Goal: Task Accomplishment & Management: Use online tool/utility

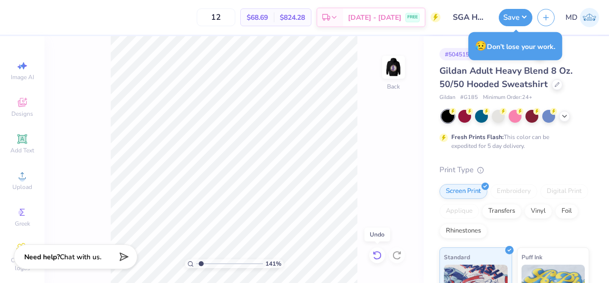
click at [380, 257] on icon at bounding box center [377, 255] width 10 height 10
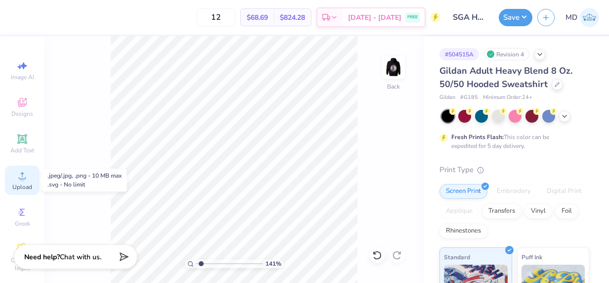
click at [16, 172] on icon at bounding box center [22, 176] width 12 height 12
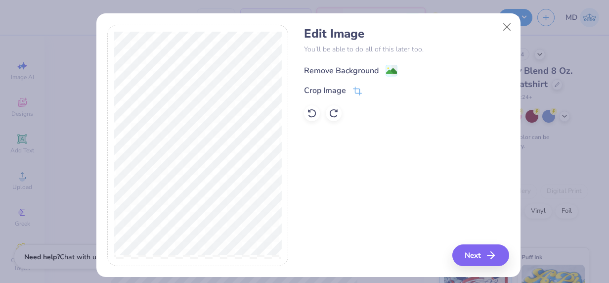
click at [318, 71] on div "Remove Background" at bounding box center [341, 71] width 75 height 12
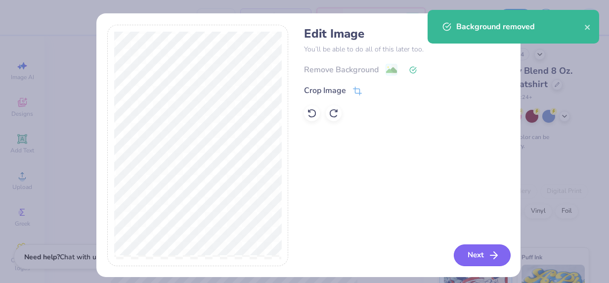
click at [471, 251] on button "Next" at bounding box center [482, 255] width 57 height 22
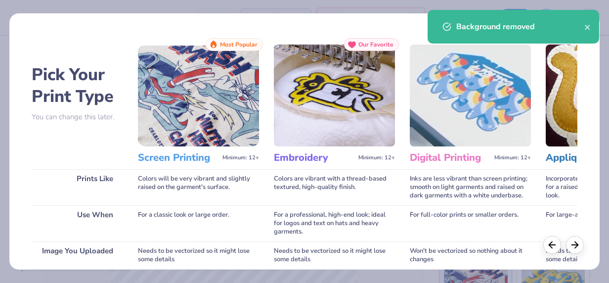
scroll to position [160, 0]
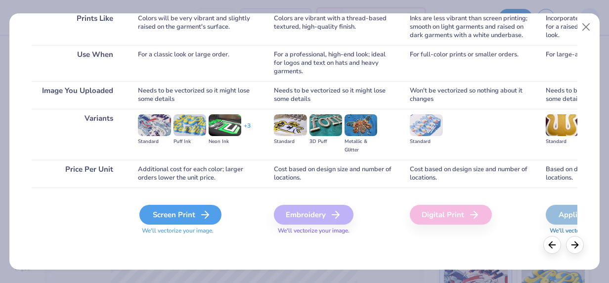
click at [164, 219] on div "Screen Print" at bounding box center [180, 215] width 82 height 20
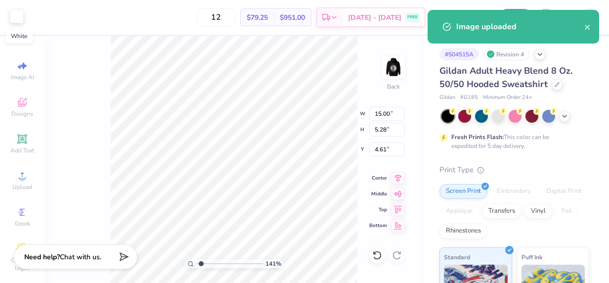
click at [17, 22] on div at bounding box center [17, 16] width 14 height 14
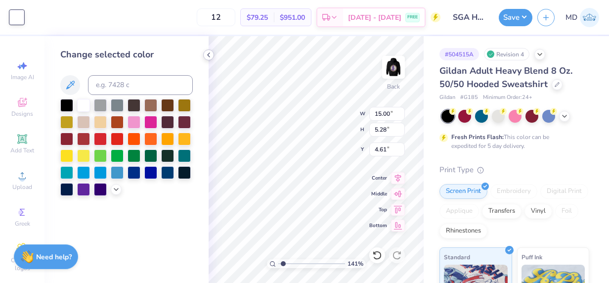
click at [208, 53] on icon at bounding box center [209, 55] width 8 height 8
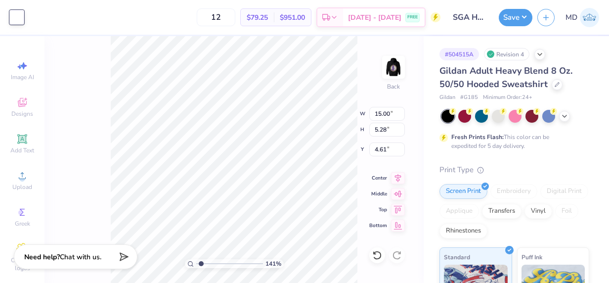
type input "1.40837183169968"
type input "5.25"
type input "1.85"
type input "8.04"
type input "1.40837183169968"
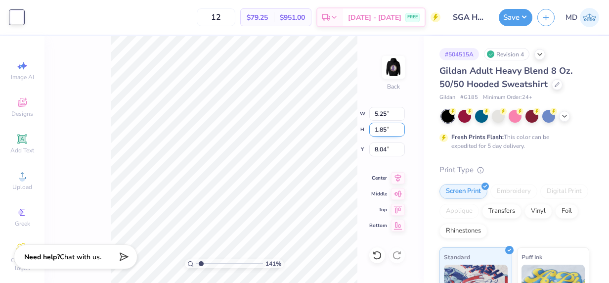
type input "3.00"
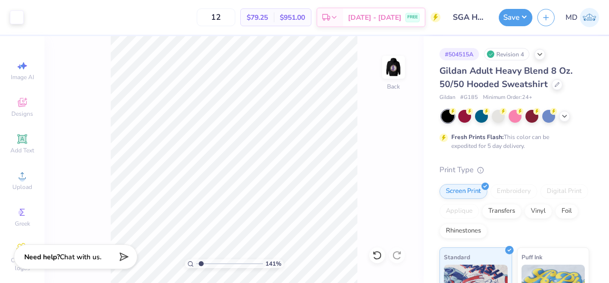
type input "1.40837183169968"
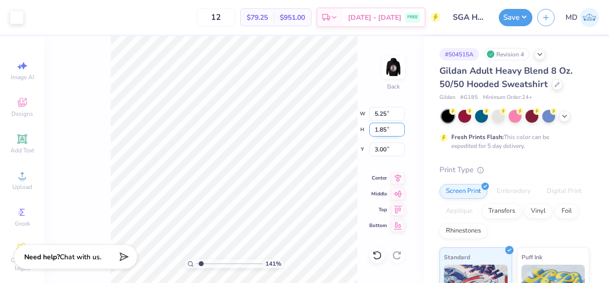
click at [386, 129] on input "1.85" at bounding box center [387, 130] width 36 height 14
click at [399, 131] on input "1.84" at bounding box center [387, 130] width 36 height 14
click at [399, 131] on input "1.83" at bounding box center [387, 130] width 36 height 14
click at [399, 131] on input "1.82" at bounding box center [387, 130] width 36 height 14
click at [399, 131] on input "1.81" at bounding box center [387, 130] width 36 height 14
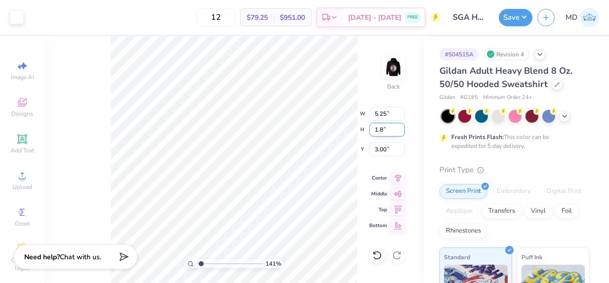
click at [399, 131] on input "1.8" at bounding box center [387, 130] width 36 height 14
click at [399, 131] on input "1.79" at bounding box center [387, 130] width 36 height 14
click at [399, 131] on input "1.78" at bounding box center [387, 130] width 36 height 14
click at [399, 131] on input "1.77" at bounding box center [387, 130] width 36 height 14
click at [399, 131] on input "1.76" at bounding box center [387, 130] width 36 height 14
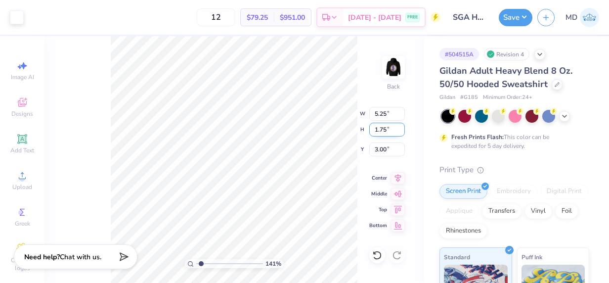
click at [399, 131] on input "1.75" at bounding box center [387, 130] width 36 height 14
click at [399, 131] on input "1.74" at bounding box center [387, 130] width 36 height 14
click at [399, 131] on input "1.73" at bounding box center [387, 130] width 36 height 14
click at [399, 131] on input "1.72" at bounding box center [387, 130] width 36 height 14
click at [399, 131] on input "1.71" at bounding box center [387, 130] width 36 height 14
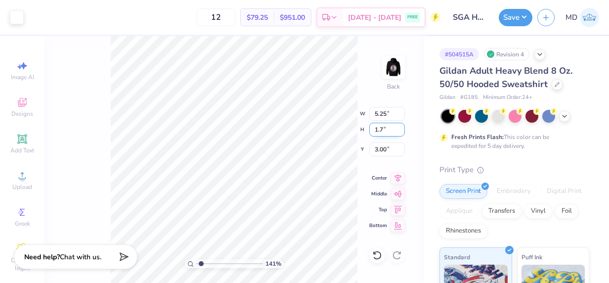
click at [399, 131] on input "1.7" at bounding box center [387, 130] width 36 height 14
click at [399, 131] on input "1.69" at bounding box center [387, 130] width 36 height 14
click at [399, 131] on input "1.68" at bounding box center [387, 130] width 36 height 14
click at [399, 131] on input "1.67" at bounding box center [387, 130] width 36 height 14
click at [399, 131] on input "1.66" at bounding box center [387, 130] width 36 height 14
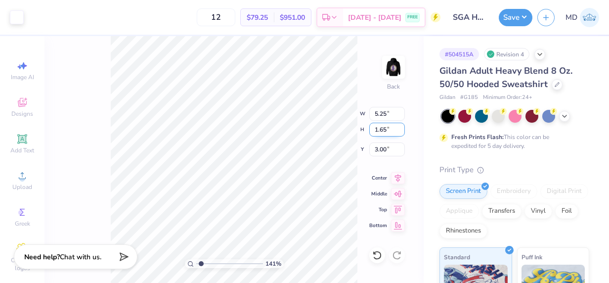
click at [399, 131] on input "1.65" at bounding box center [387, 130] width 36 height 14
click at [399, 131] on input "1.64" at bounding box center [387, 130] width 36 height 14
click at [399, 131] on input "1.63" at bounding box center [387, 130] width 36 height 14
click at [399, 131] on input "1.62" at bounding box center [387, 130] width 36 height 14
click at [399, 131] on input "1.61" at bounding box center [387, 130] width 36 height 14
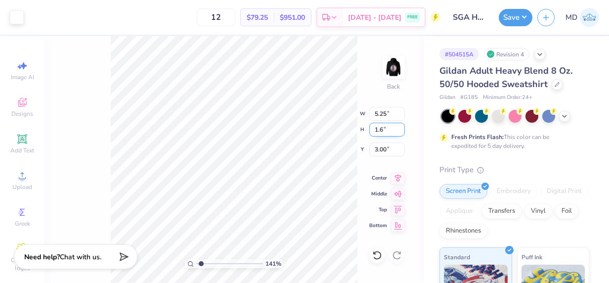
click at [399, 131] on input "1.6" at bounding box center [387, 130] width 36 height 14
click at [399, 131] on input "1.59" at bounding box center [387, 130] width 36 height 14
click at [399, 131] on input "1.58" at bounding box center [387, 130] width 36 height 14
click at [399, 131] on input "1.57" at bounding box center [387, 130] width 36 height 14
click at [399, 131] on input "1.56" at bounding box center [387, 130] width 36 height 14
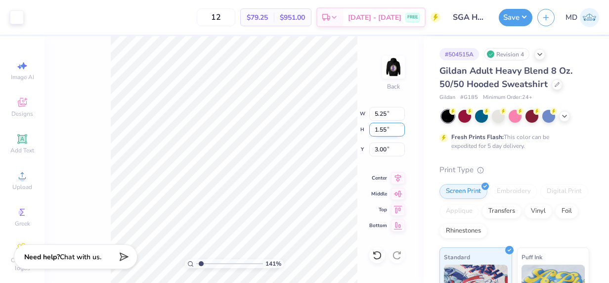
click at [399, 131] on input "1.55" at bounding box center [387, 130] width 36 height 14
click at [399, 131] on input "1.53" at bounding box center [387, 130] width 36 height 14
click at [399, 131] on input "1.52" at bounding box center [387, 130] width 36 height 14
click at [399, 131] on input "1.51" at bounding box center [387, 130] width 36 height 14
type input "1.5"
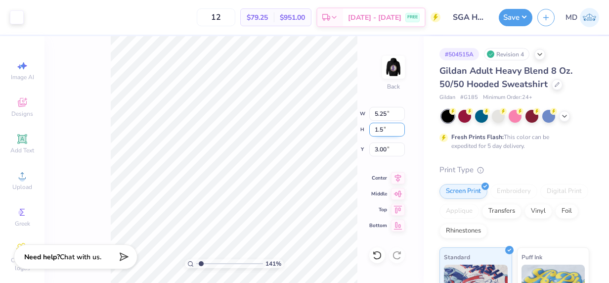
click at [399, 131] on input "1.5" at bounding box center [387, 130] width 36 height 14
type input "1.40837183169968"
type input "4.26"
type input "1.50"
type input "3.17"
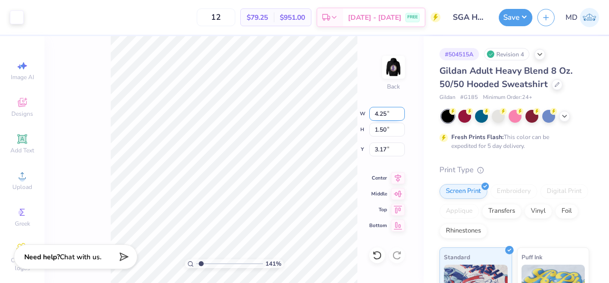
click at [400, 116] on input "4.25" at bounding box center [387, 114] width 36 height 14
click at [400, 116] on input "4.24" at bounding box center [387, 114] width 36 height 14
click at [400, 116] on input "4.23" at bounding box center [387, 114] width 36 height 14
click at [400, 116] on input "4.22" at bounding box center [387, 114] width 36 height 14
click at [400, 116] on input "4.21" at bounding box center [387, 114] width 36 height 14
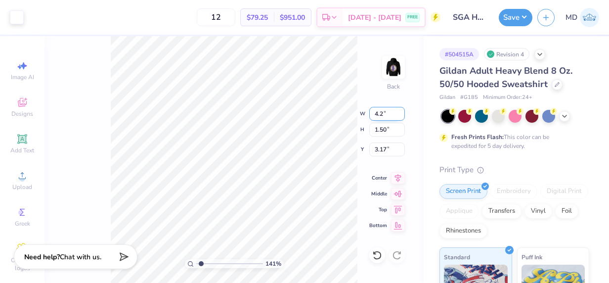
click at [400, 116] on input "4.2" at bounding box center [387, 114] width 36 height 14
click at [400, 116] on input "4.19" at bounding box center [387, 114] width 36 height 14
click at [400, 116] on input "4.18" at bounding box center [387, 114] width 36 height 14
click at [400, 116] on input "4.17" at bounding box center [387, 114] width 36 height 14
click at [400, 116] on input "4.16" at bounding box center [387, 114] width 36 height 14
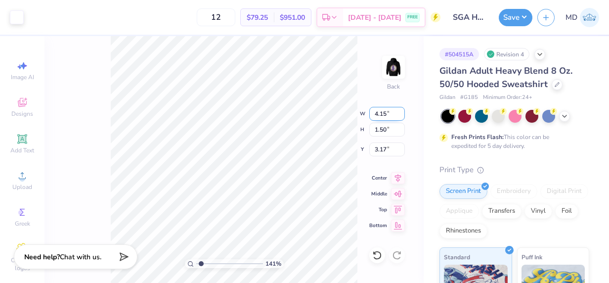
click at [400, 116] on input "4.15" at bounding box center [387, 114] width 36 height 14
click at [400, 116] on input "4.14" at bounding box center [387, 114] width 36 height 14
click at [400, 116] on input "4.13" at bounding box center [387, 114] width 36 height 14
click at [400, 116] on input "4.12" at bounding box center [387, 114] width 36 height 14
click at [400, 116] on input "4.11" at bounding box center [387, 114] width 36 height 14
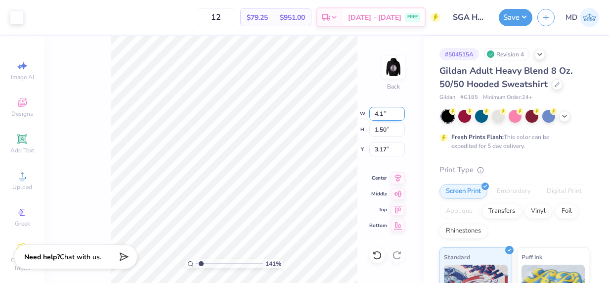
click at [400, 116] on input "4.1" at bounding box center [387, 114] width 36 height 14
click at [400, 116] on input "4.09" at bounding box center [387, 114] width 36 height 14
click at [400, 116] on input "4.08" at bounding box center [387, 114] width 36 height 14
click at [400, 116] on input "4.07" at bounding box center [387, 114] width 36 height 14
click at [400, 116] on input "4.06" at bounding box center [387, 114] width 36 height 14
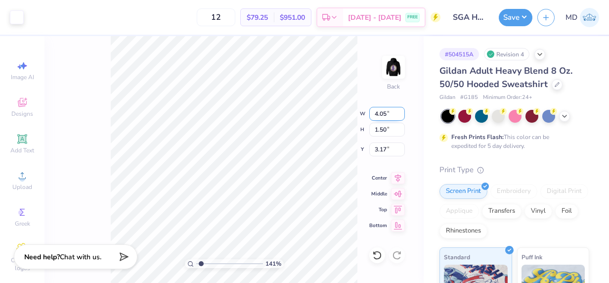
click at [400, 116] on input "4.05" at bounding box center [387, 114] width 36 height 14
click at [400, 116] on input "4.04" at bounding box center [387, 114] width 36 height 14
click at [400, 116] on input "4.03" at bounding box center [387, 114] width 36 height 14
click at [400, 116] on input "4.02" at bounding box center [387, 114] width 36 height 14
click at [400, 116] on input "4.01" at bounding box center [387, 114] width 36 height 14
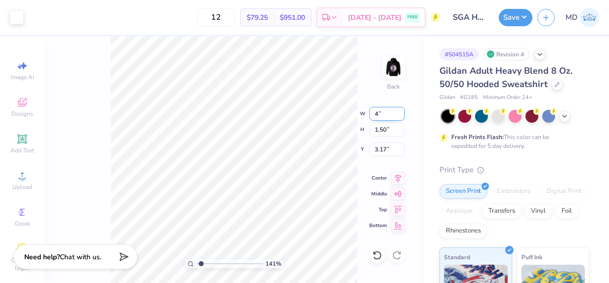
type input "4"
click at [400, 116] on input "4" at bounding box center [387, 114] width 36 height 14
type input "1.40837183169968"
type input "4.00"
type input "1.41"
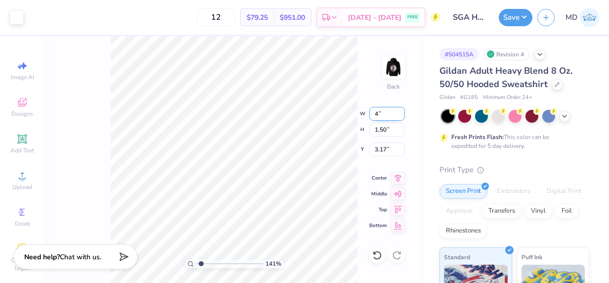
type input "3.22"
click at [364, 85] on div "141 % Back W 4.00 4.00 " H 1.41 1.41 " Y 3.22 3.22 " Center Middle Top Bottom" at bounding box center [233, 159] width 379 height 247
type input "1.40837183169968"
click at [403, 149] on input "3.09" at bounding box center [387, 149] width 36 height 14
click at [403, 149] on input "3.08" at bounding box center [387, 149] width 36 height 14
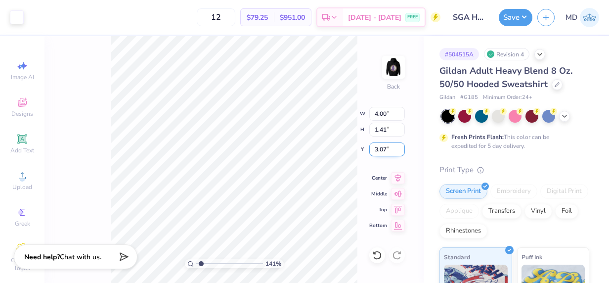
click at [403, 149] on input "3.07" at bounding box center [387, 149] width 36 height 14
click at [403, 149] on input "3.06" at bounding box center [387, 149] width 36 height 14
click at [403, 149] on input "3.05" at bounding box center [387, 149] width 36 height 14
click at [403, 149] on input "3.04" at bounding box center [387, 149] width 36 height 14
click at [403, 149] on input "3.03" at bounding box center [387, 149] width 36 height 14
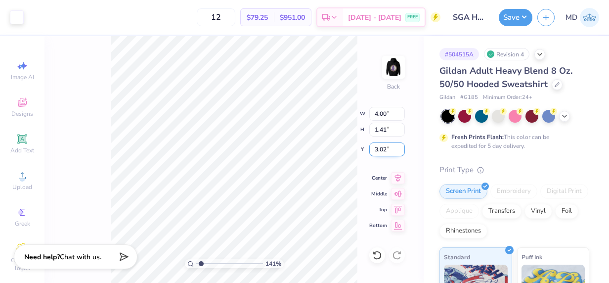
click at [403, 149] on input "3.02" at bounding box center [387, 149] width 36 height 14
click at [403, 149] on input "3.01" at bounding box center [387, 149] width 36 height 14
type input "3"
click at [403, 149] on input "3" at bounding box center [387, 149] width 36 height 14
type input "1.40837183169968"
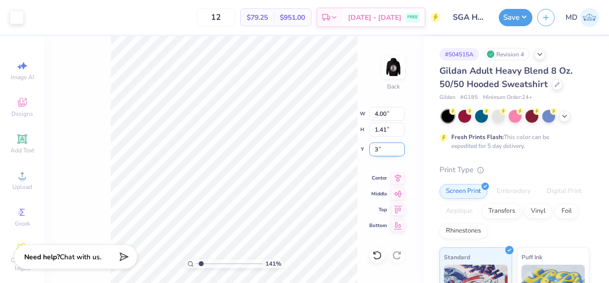
type input "3.00"
type input "1.40837183169968"
click at [399, 126] on input "1.43" at bounding box center [387, 130] width 36 height 14
click at [399, 126] on input "1.44" at bounding box center [387, 130] width 36 height 14
click at [399, 126] on input "1.45" at bounding box center [387, 130] width 36 height 14
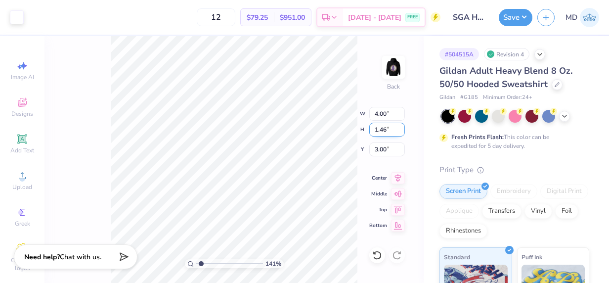
click at [399, 126] on input "1.46" at bounding box center [387, 130] width 36 height 14
click at [399, 126] on input "1.47" at bounding box center [387, 130] width 36 height 14
click at [399, 126] on input "1.48" at bounding box center [387, 130] width 36 height 14
click at [399, 126] on input "1.51" at bounding box center [387, 130] width 36 height 14
click at [399, 126] on input "1.52" at bounding box center [387, 130] width 36 height 14
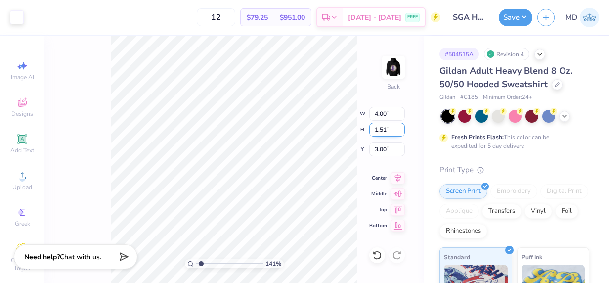
click at [401, 133] on input "1.51" at bounding box center [387, 130] width 36 height 14
click at [401, 133] on input "1.5" at bounding box center [387, 130] width 36 height 14
type input "1.50"
type input "1.40837183169968"
type input "4.26"
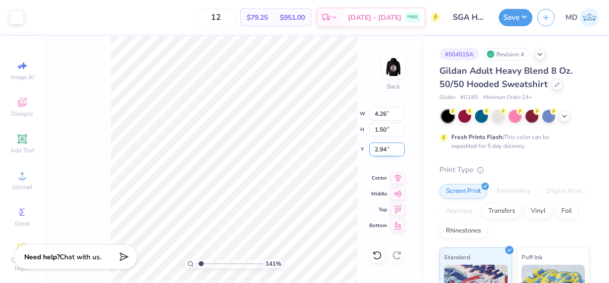
click at [400, 150] on input "2.94" at bounding box center [387, 149] width 36 height 14
click at [400, 150] on input "2.93" at bounding box center [387, 149] width 36 height 14
click at [400, 150] on input "2.92" at bounding box center [387, 149] width 36 height 14
click at [400, 150] on input "2.91" at bounding box center [387, 149] width 36 height 14
click at [400, 150] on input "2.9" at bounding box center [387, 149] width 36 height 14
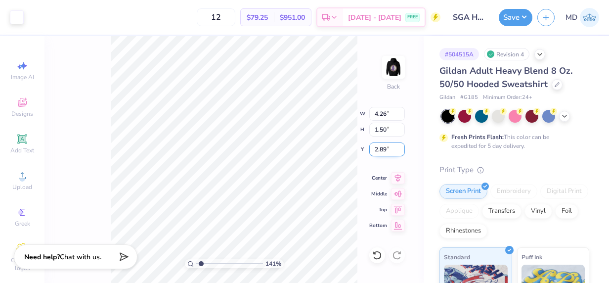
click at [400, 150] on input "2.89" at bounding box center [387, 149] width 36 height 14
click at [402, 147] on input "2.9" at bounding box center [387, 149] width 36 height 14
click at [402, 147] on input "2.91" at bounding box center [387, 149] width 36 height 14
click at [402, 147] on input "2.92" at bounding box center [387, 149] width 36 height 14
click at [402, 147] on input "2.93" at bounding box center [387, 149] width 36 height 14
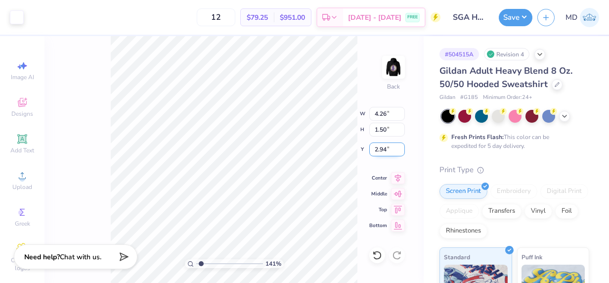
click at [402, 147] on input "2.94" at bounding box center [387, 149] width 36 height 14
click at [402, 147] on input "2.95" at bounding box center [387, 149] width 36 height 14
click at [402, 147] on input "2.96" at bounding box center [387, 149] width 36 height 14
click at [402, 147] on input "2.97" at bounding box center [387, 149] width 36 height 14
click at [402, 147] on input "2.98" at bounding box center [387, 149] width 36 height 14
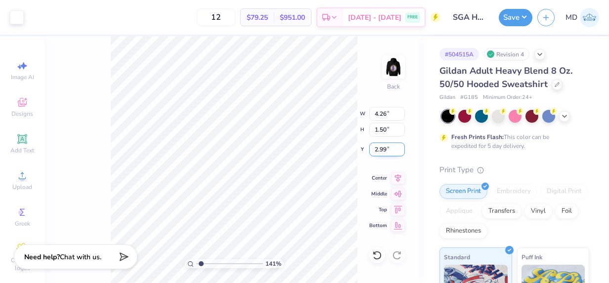
click at [402, 147] on input "2.99" at bounding box center [387, 149] width 36 height 14
click at [402, 147] on input "3" at bounding box center [387, 149] width 36 height 14
type input "3.00"
type input "1.40837183169968"
click at [396, 114] on input "4.26" at bounding box center [387, 114] width 36 height 14
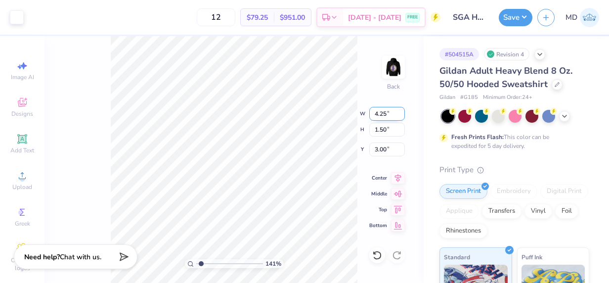
click at [400, 117] on input "4.25" at bounding box center [387, 114] width 36 height 14
click at [400, 117] on input "4.24" at bounding box center [387, 114] width 36 height 14
click at [400, 117] on input "4.23" at bounding box center [387, 114] width 36 height 14
click at [400, 117] on input "4.22" at bounding box center [387, 114] width 36 height 14
click at [400, 117] on input "4.21" at bounding box center [387, 114] width 36 height 14
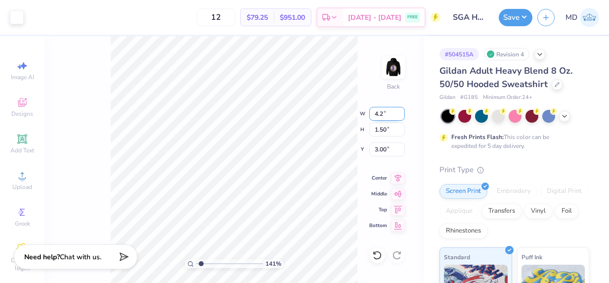
click at [400, 117] on input "4.2" at bounding box center [387, 114] width 36 height 14
click at [400, 117] on input "4.19" at bounding box center [387, 114] width 36 height 14
click at [400, 117] on input "4.17" at bounding box center [387, 114] width 36 height 14
click at [400, 117] on input "4.16" at bounding box center [387, 114] width 36 height 14
click at [400, 117] on input "4.15" at bounding box center [387, 114] width 36 height 14
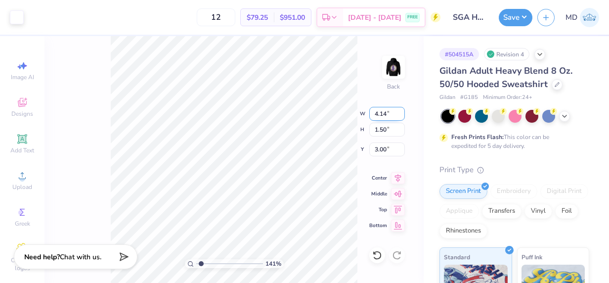
click at [400, 117] on input "4.14" at bounding box center [387, 114] width 36 height 14
click at [400, 117] on input "4.13" at bounding box center [387, 114] width 36 height 14
click at [400, 117] on input "4.11" at bounding box center [387, 114] width 36 height 14
click at [400, 117] on input "4.1" at bounding box center [387, 114] width 36 height 14
click at [400, 117] on input "4.09" at bounding box center [387, 114] width 36 height 14
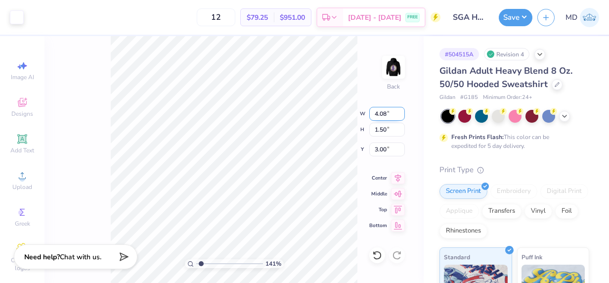
click at [400, 117] on input "4.08" at bounding box center [387, 114] width 36 height 14
click at [400, 117] on input "4.07" at bounding box center [387, 114] width 36 height 14
click at [400, 117] on input "4.06" at bounding box center [387, 114] width 36 height 14
click at [400, 117] on input "4.05" at bounding box center [387, 114] width 36 height 14
click at [400, 117] on input "4.04" at bounding box center [387, 114] width 36 height 14
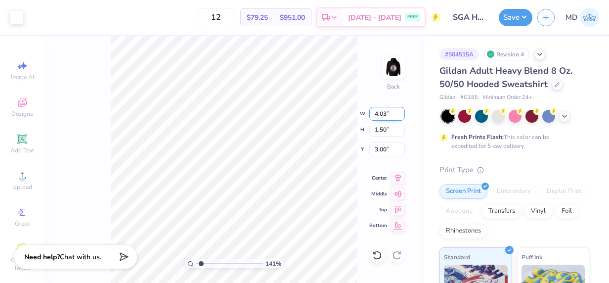
click at [400, 117] on input "4.03" at bounding box center [387, 114] width 36 height 14
click at [400, 117] on input "4.02" at bounding box center [387, 114] width 36 height 14
click at [400, 117] on input "4.01" at bounding box center [387, 114] width 36 height 14
type input "4"
click at [400, 117] on input "4" at bounding box center [387, 114] width 36 height 14
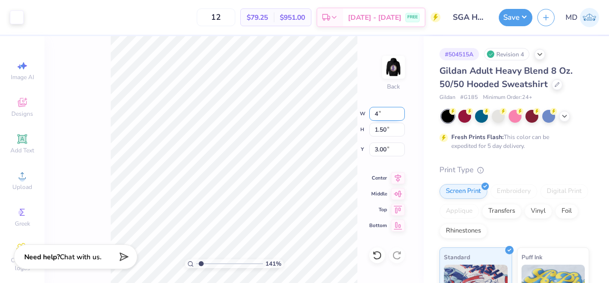
type input "1.40837183169968"
type input "4.00"
type input "1.41"
type input "3.05"
click at [365, 79] on div "141 % Back W 4.00 4.00 " H 1.41 1.41 " Y 3.05 3.05 " Center Middle Top Bottom" at bounding box center [233, 159] width 379 height 247
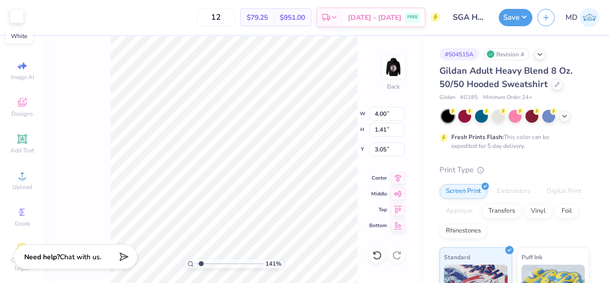
click at [16, 23] on div at bounding box center [17, 16] width 14 height 14
type input "1.40837183169968"
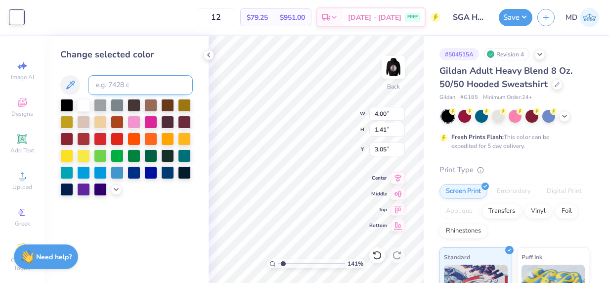
click at [117, 86] on input at bounding box center [140, 85] width 105 height 20
type input "268"
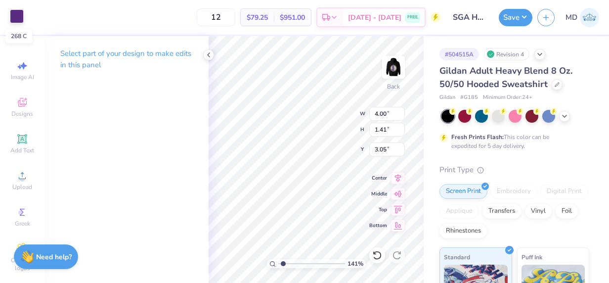
click at [11, 12] on div at bounding box center [17, 16] width 14 height 14
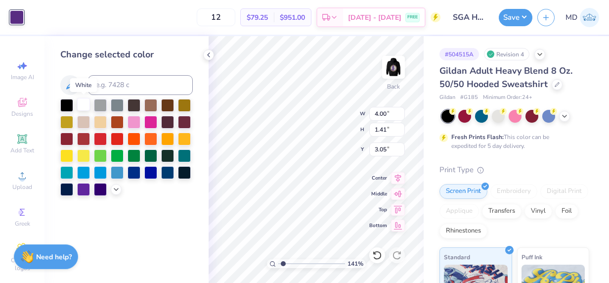
click at [84, 103] on div at bounding box center [83, 104] width 13 height 13
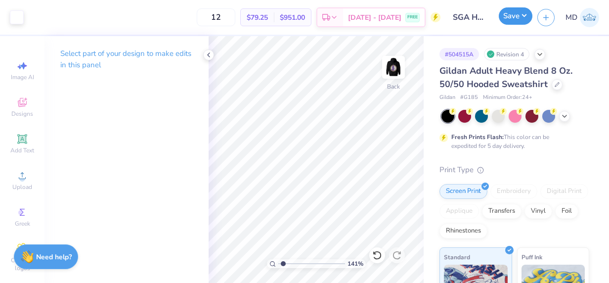
click at [515, 17] on button "Save" at bounding box center [516, 15] width 34 height 17
click at [210, 55] on icon at bounding box center [209, 55] width 8 height 8
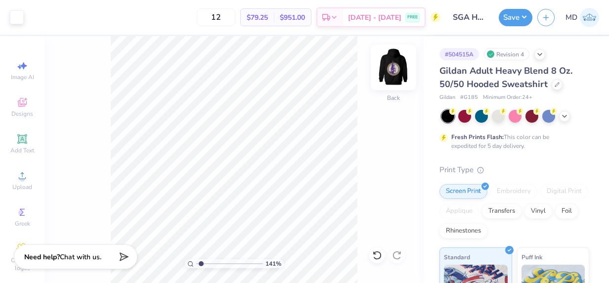
click at [389, 69] on img at bounding box center [394, 67] width 40 height 40
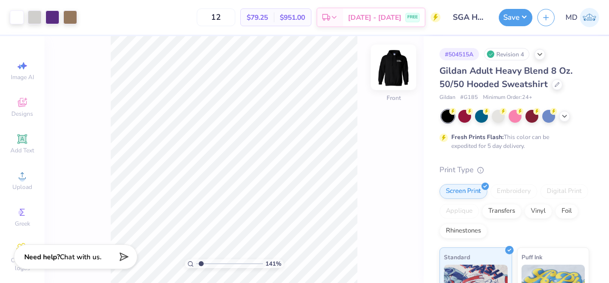
click at [391, 72] on img at bounding box center [394, 67] width 40 height 40
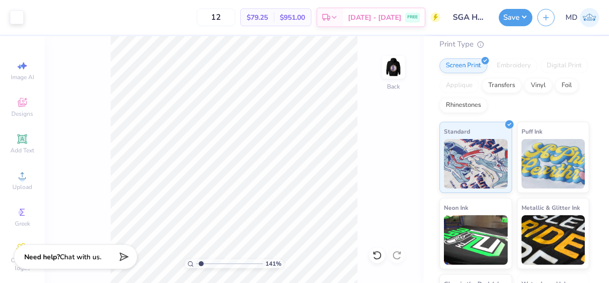
scroll to position [188, 0]
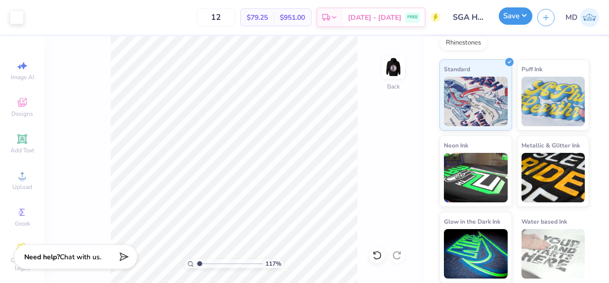
click at [513, 15] on button "Save" at bounding box center [516, 15] width 34 height 17
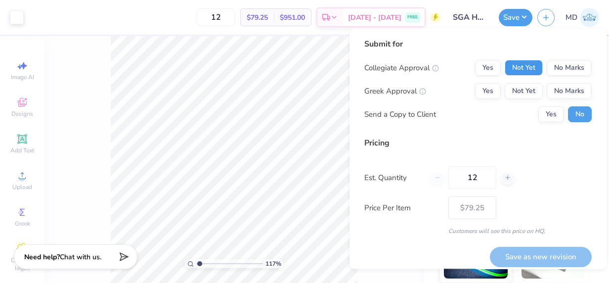
click at [520, 65] on button "Not Yet" at bounding box center [524, 68] width 38 height 16
click at [481, 69] on button "Yes" at bounding box center [488, 68] width 26 height 16
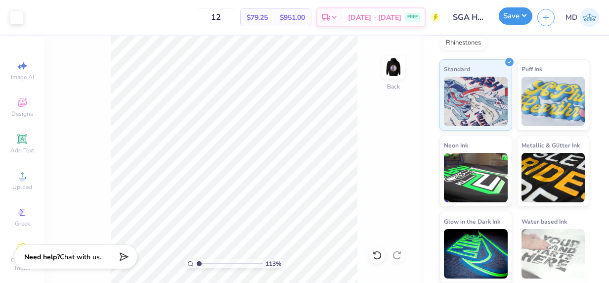
click at [517, 17] on button "Save" at bounding box center [516, 15] width 34 height 17
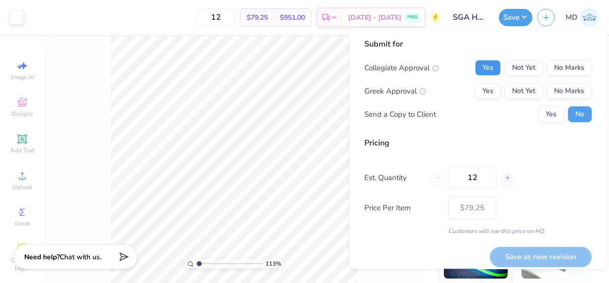
click at [486, 66] on button "Yes" at bounding box center [488, 68] width 26 height 16
click at [567, 96] on button "No Marks" at bounding box center [569, 91] width 45 height 16
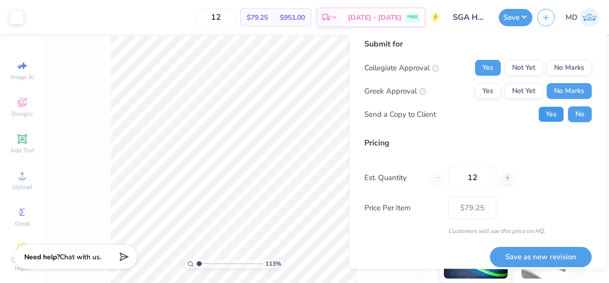
click at [547, 111] on button "Yes" at bounding box center [551, 114] width 26 height 16
type input "1.13018693921674"
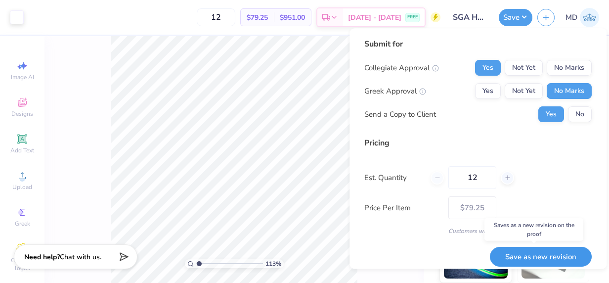
click at [522, 255] on button "Save as new revision" at bounding box center [541, 257] width 102 height 20
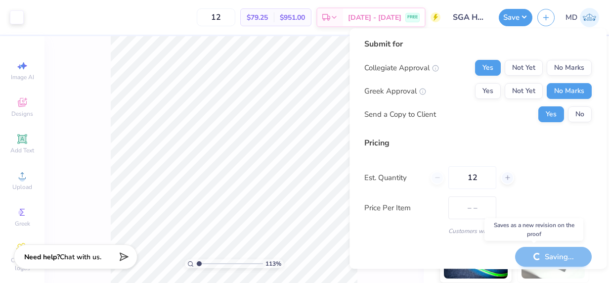
type input "$79.25"
type input "1.13018693921674"
